Goal: Transaction & Acquisition: Purchase product/service

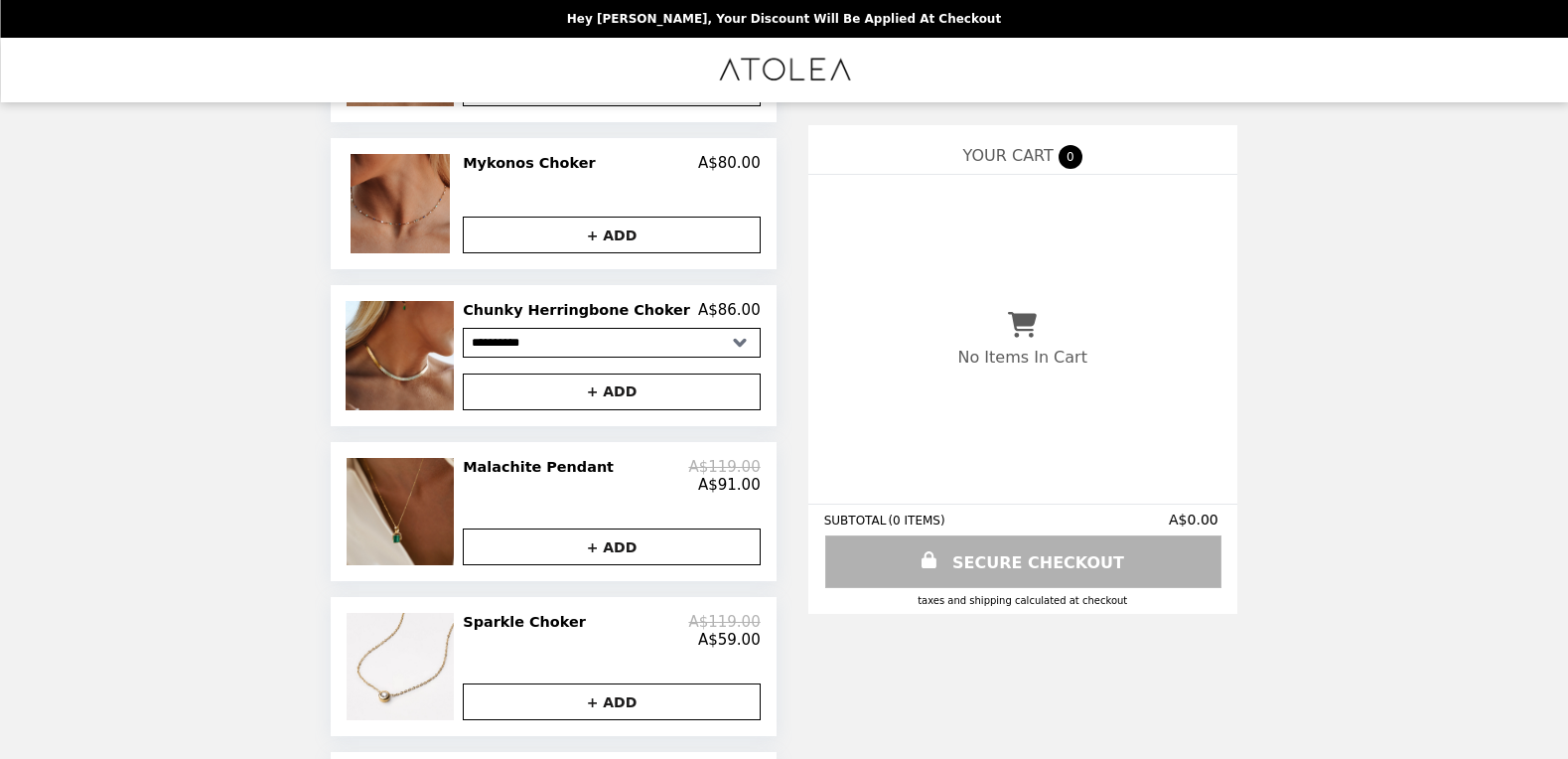
scroll to position [496, 0]
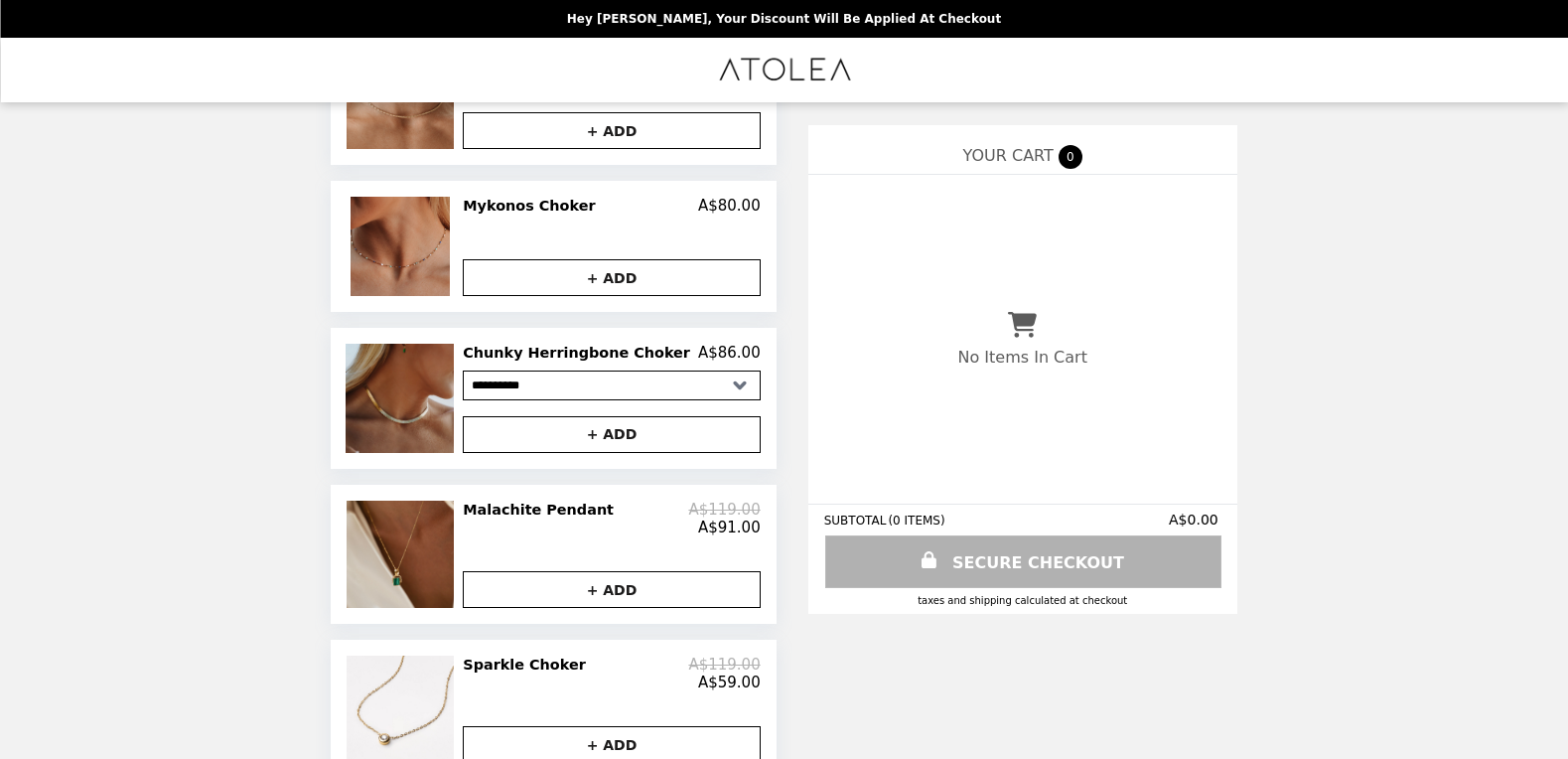
click at [450, 435] on img at bounding box center [401, 397] width 113 height 108
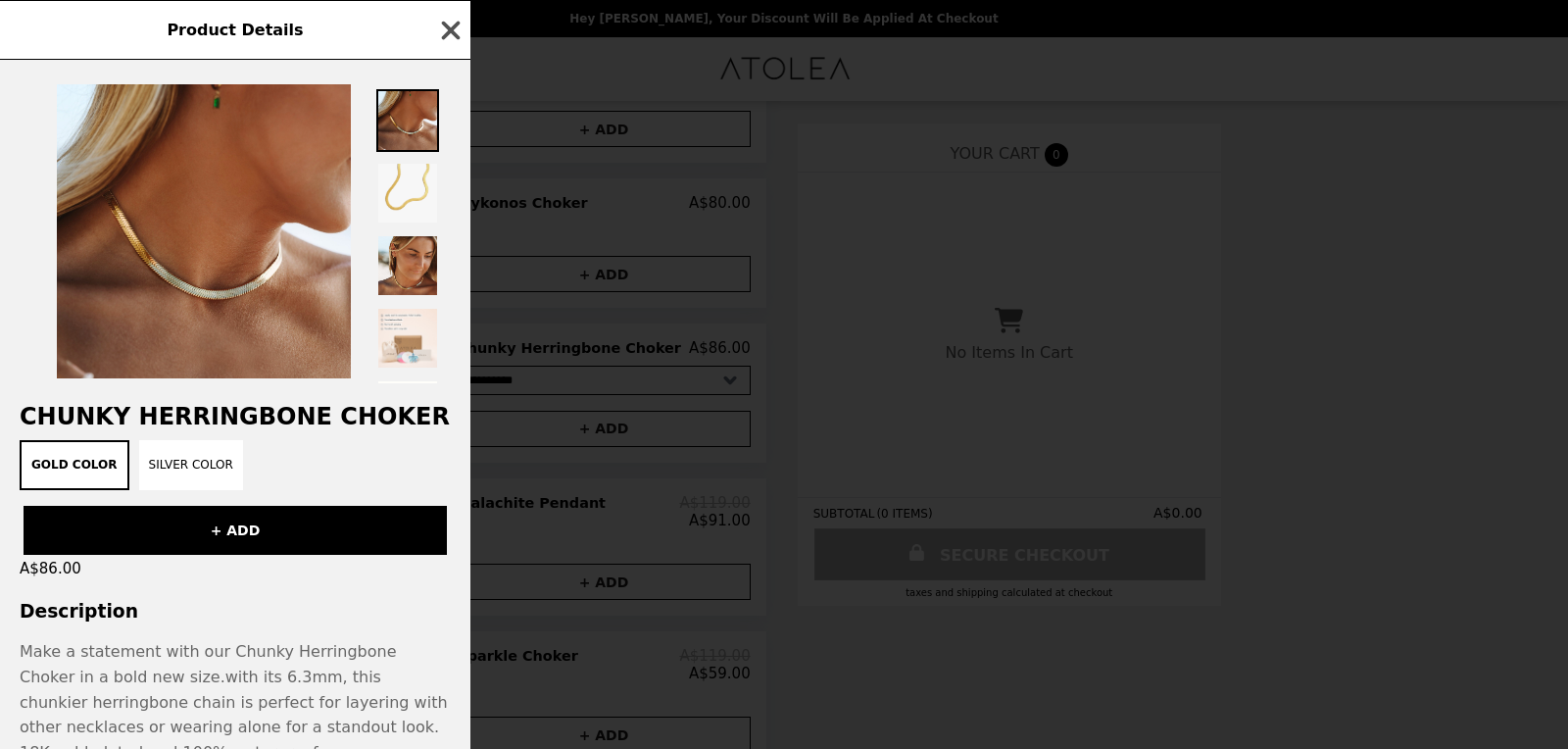
click at [447, 31] on icon "button" at bounding box center [451, 31] width 30 height 30
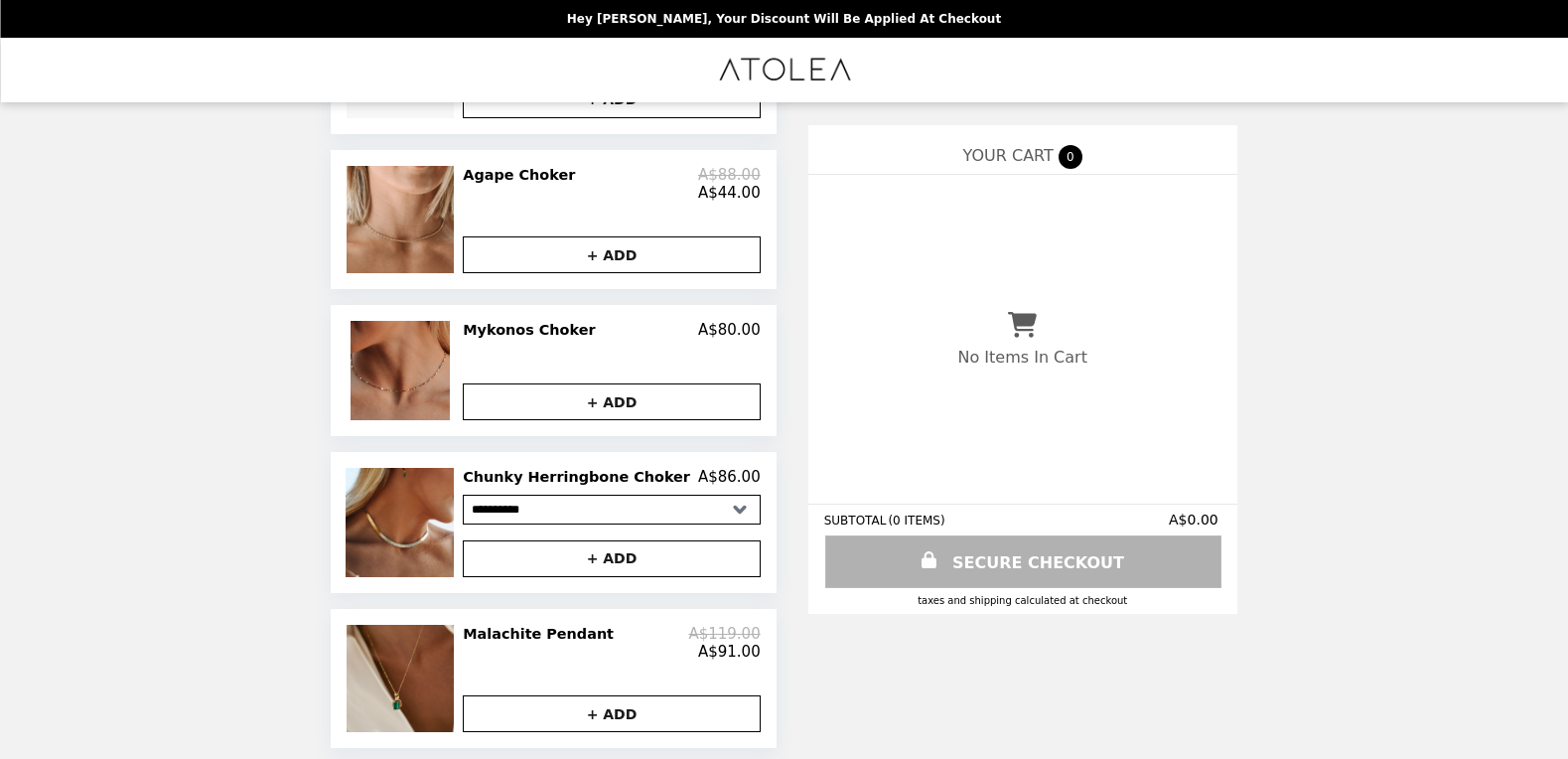
scroll to position [249, 0]
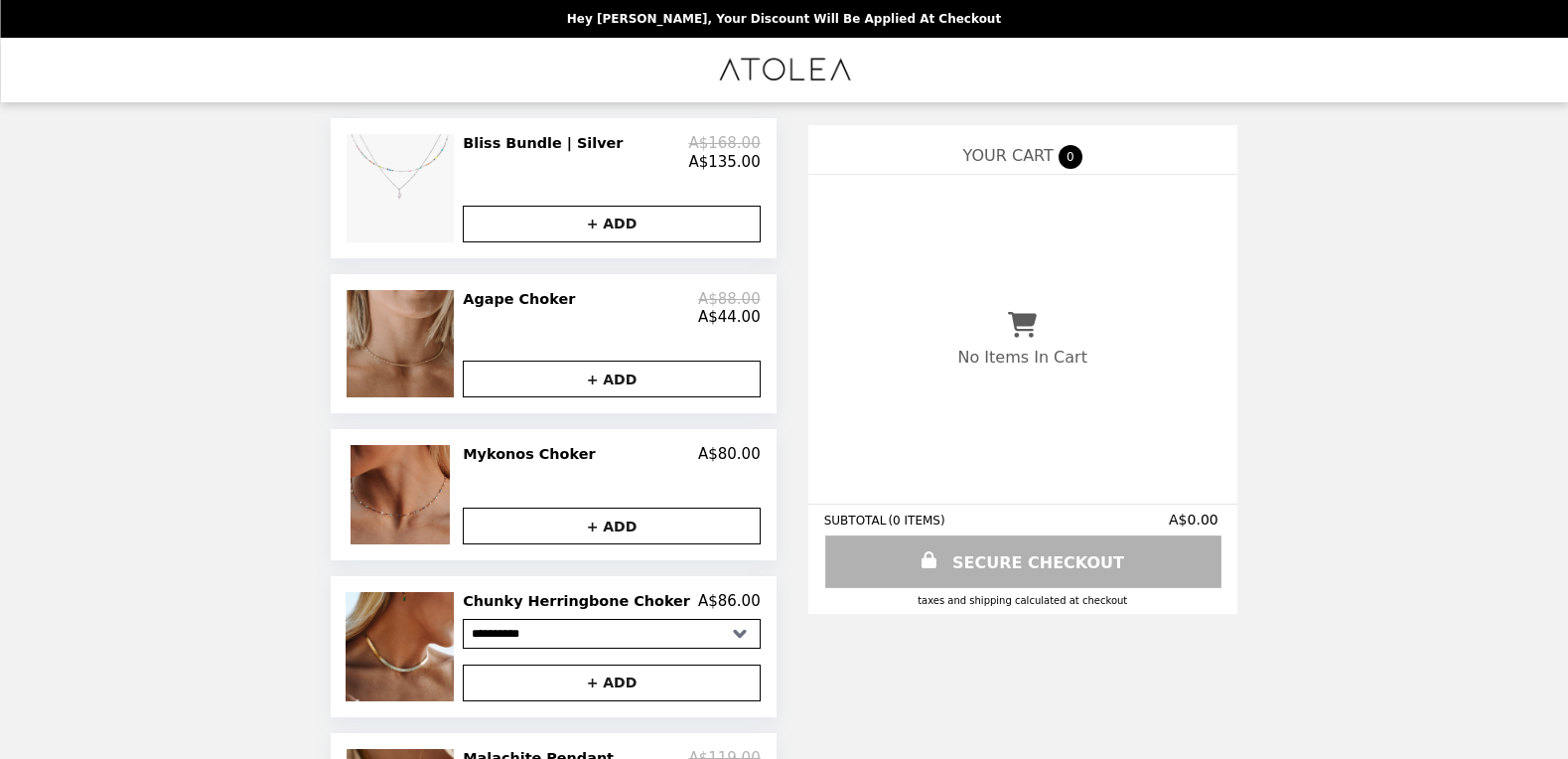
click at [404, 336] on img at bounding box center [402, 343] width 112 height 107
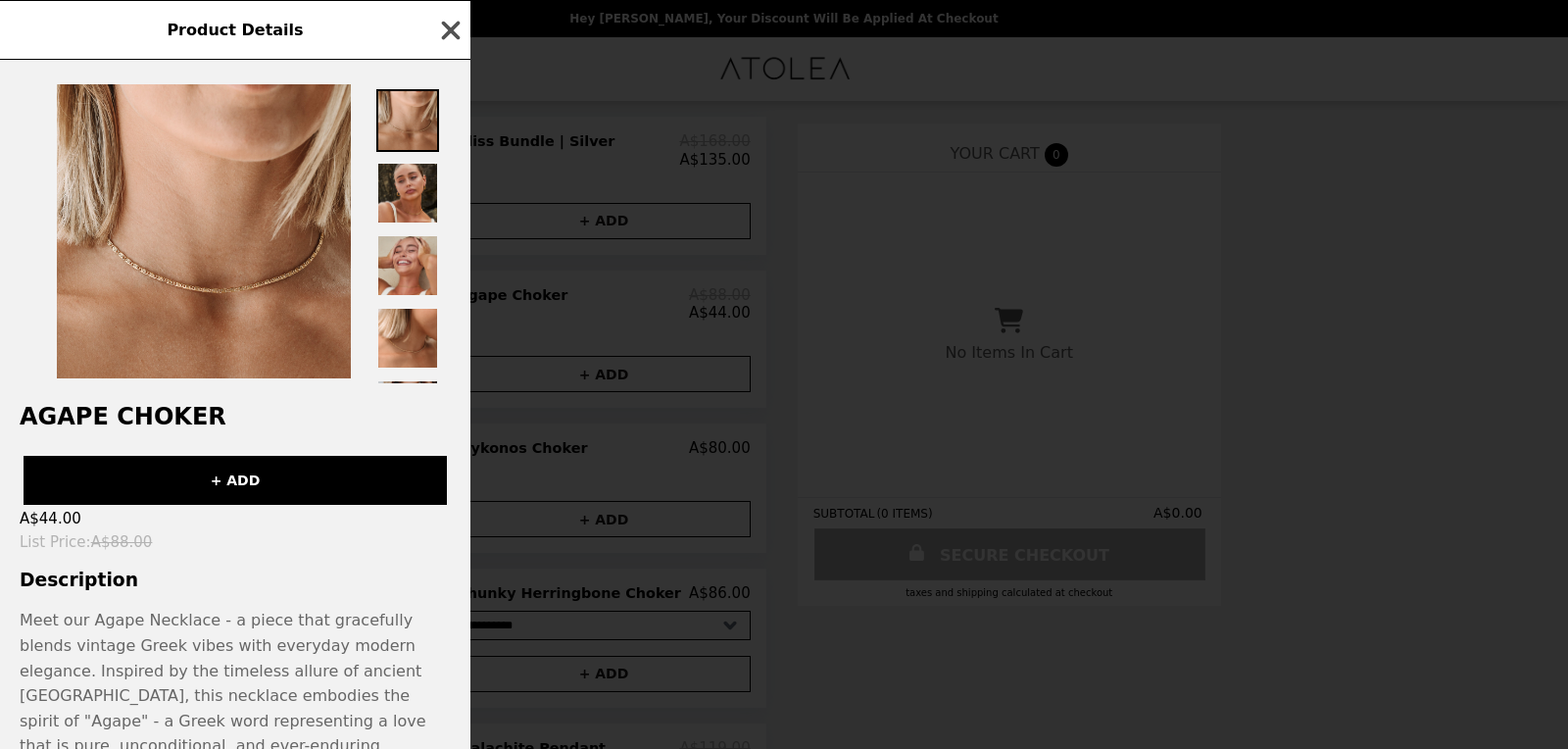
click at [448, 29] on icon "button" at bounding box center [451, 30] width 19 height 19
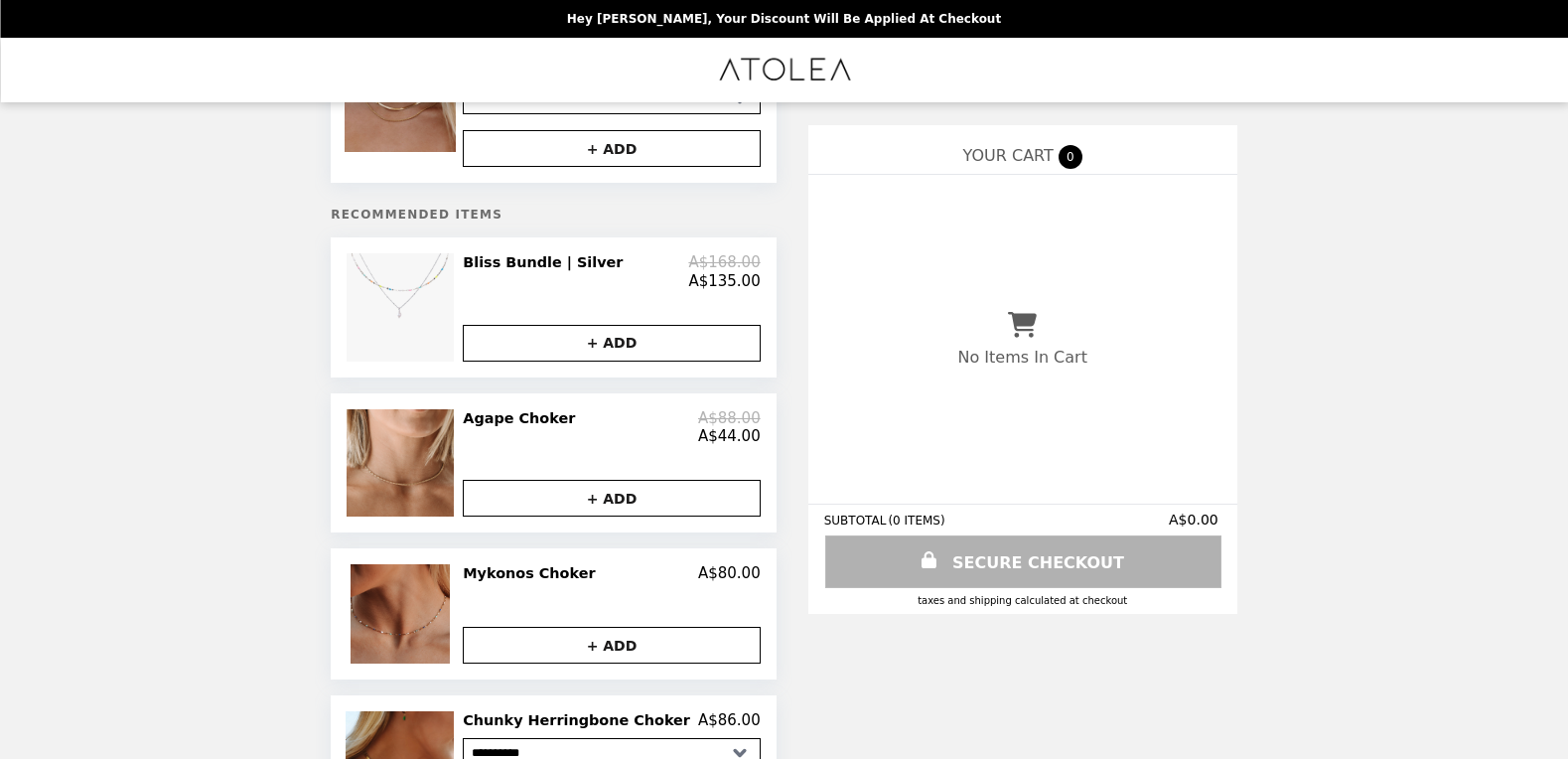
scroll to position [0, 0]
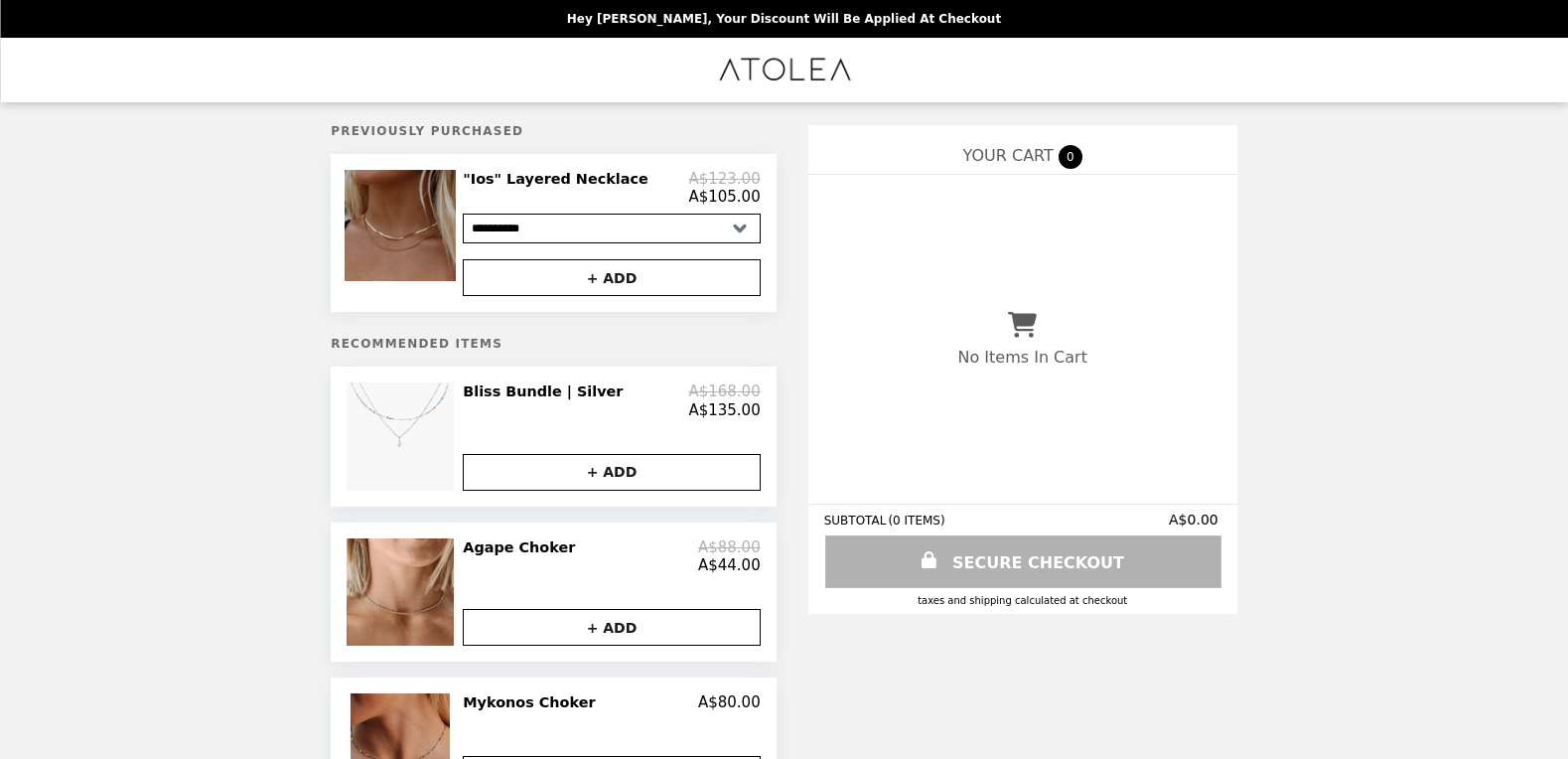
click at [398, 204] on img at bounding box center [402, 225] width 116 height 111
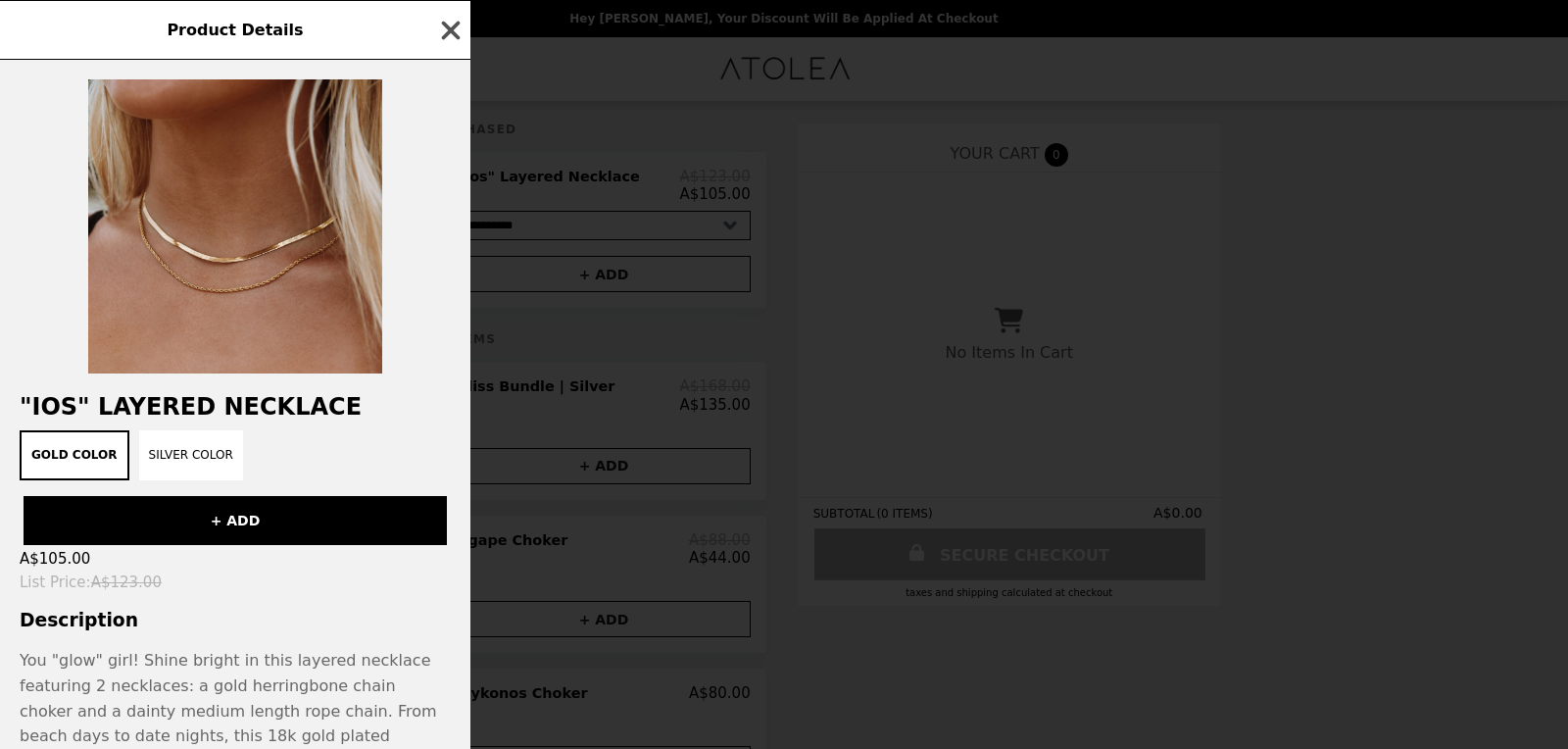
click at [451, 35] on icon "button" at bounding box center [451, 31] width 30 height 30
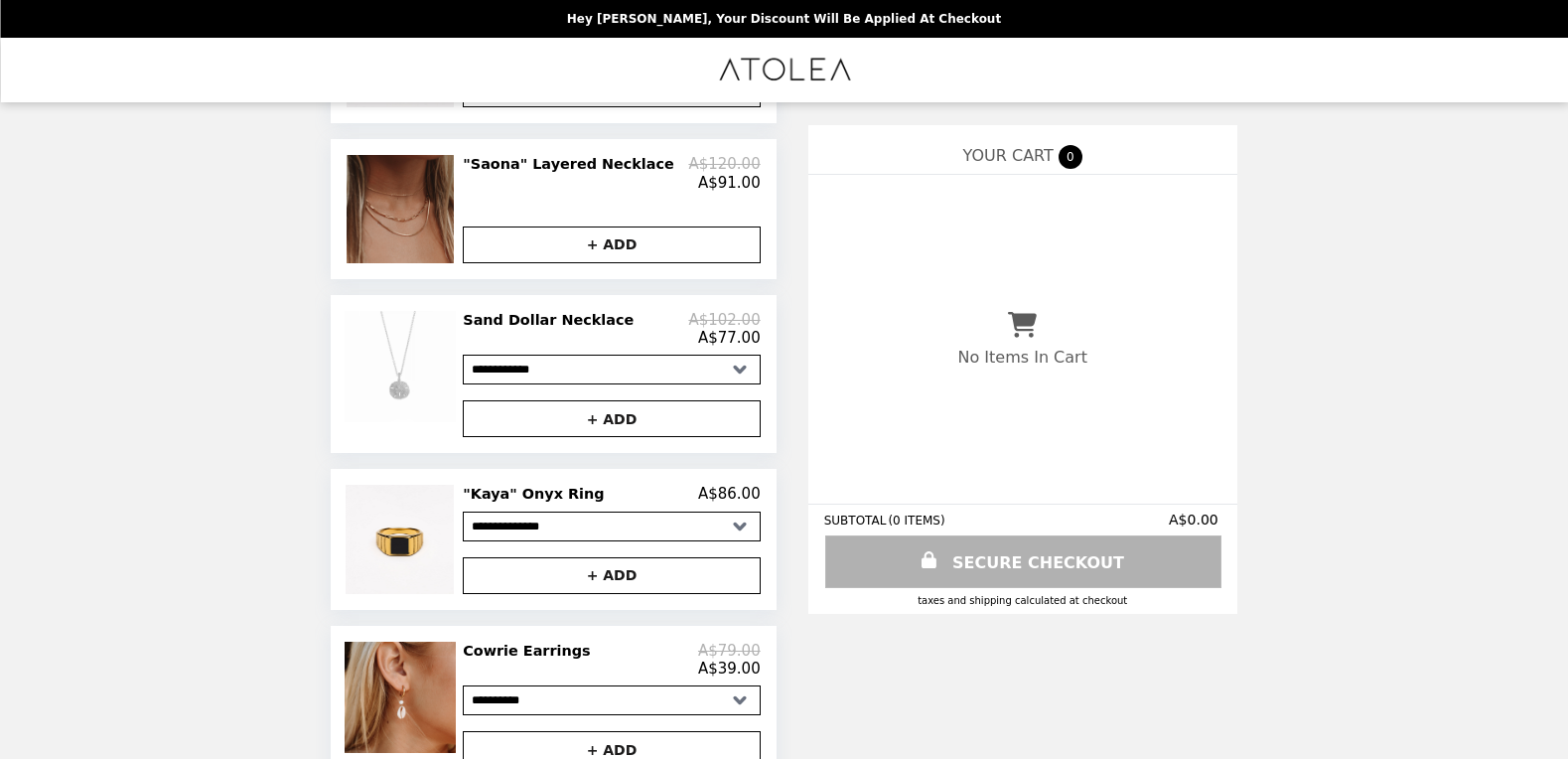
scroll to position [1238, 0]
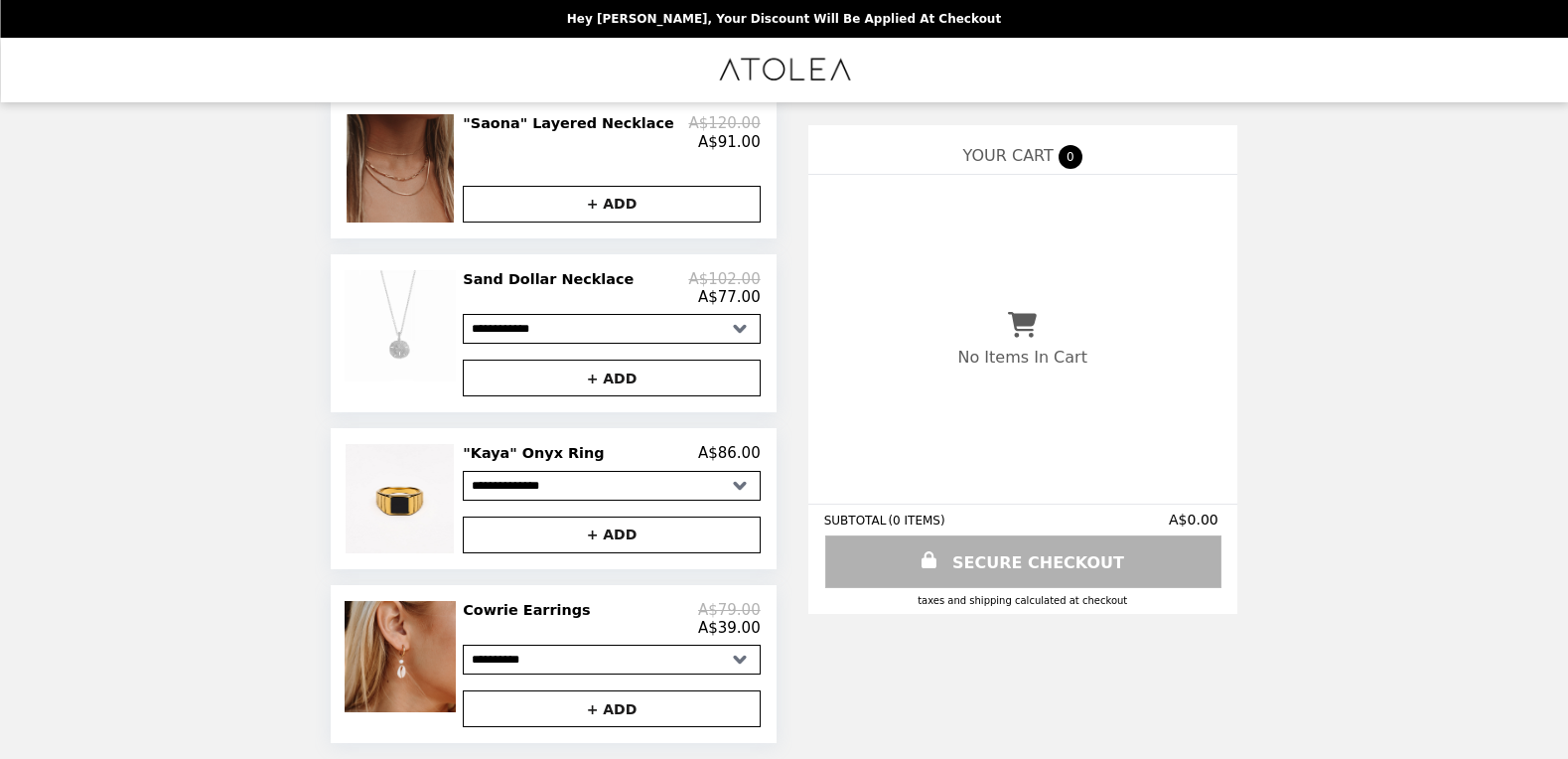
click at [678, 479] on select "**********" at bounding box center [610, 485] width 297 height 30
